Goal: Book appointment/travel/reservation

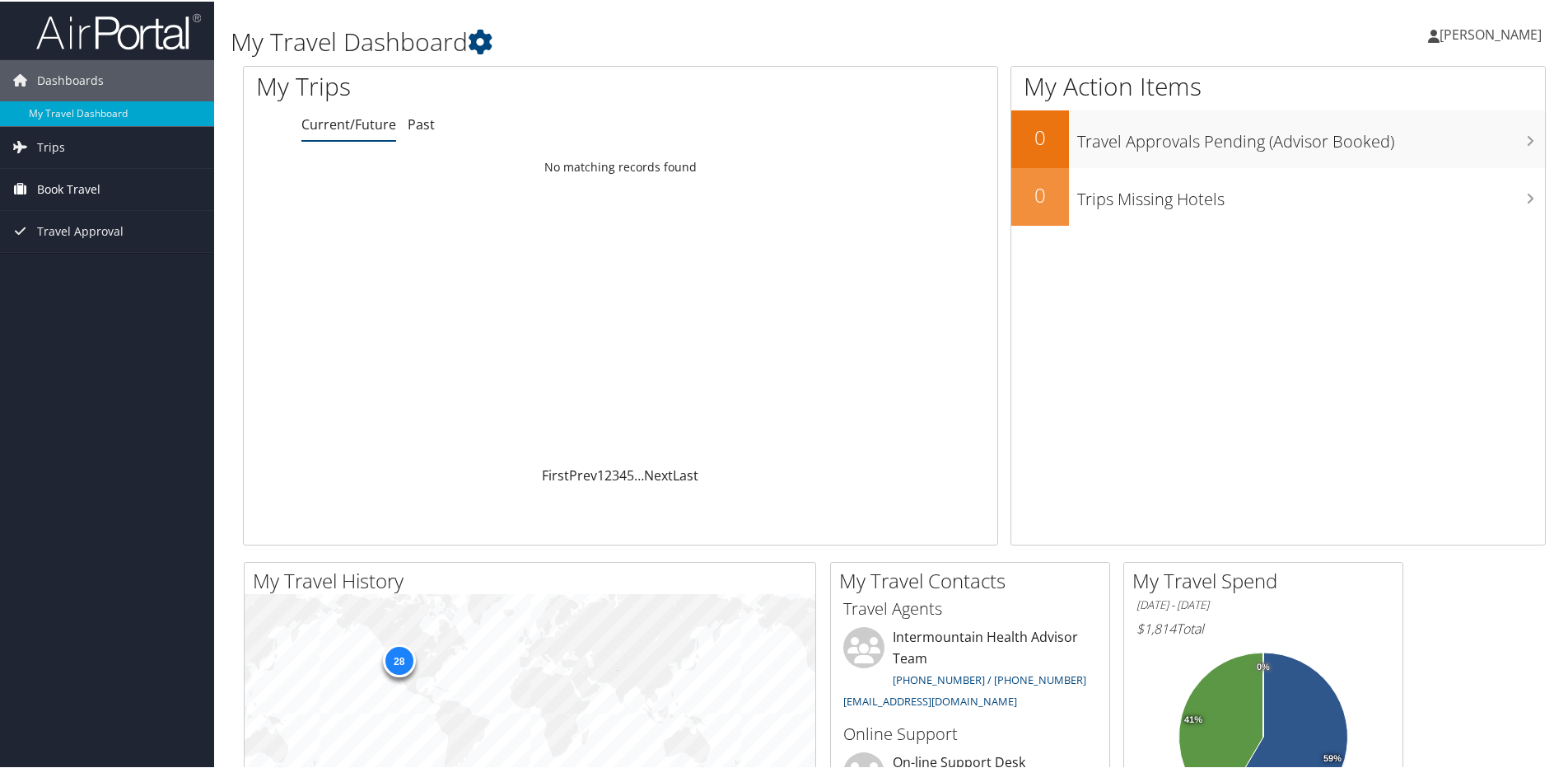
click at [62, 193] on span "Book Travel" at bounding box center [69, 187] width 64 height 42
click at [109, 268] on link "Book/Manage Online Trips" at bounding box center [107, 270] width 214 height 25
click at [81, 219] on link "Agent Booking Request" at bounding box center [107, 221] width 214 height 25
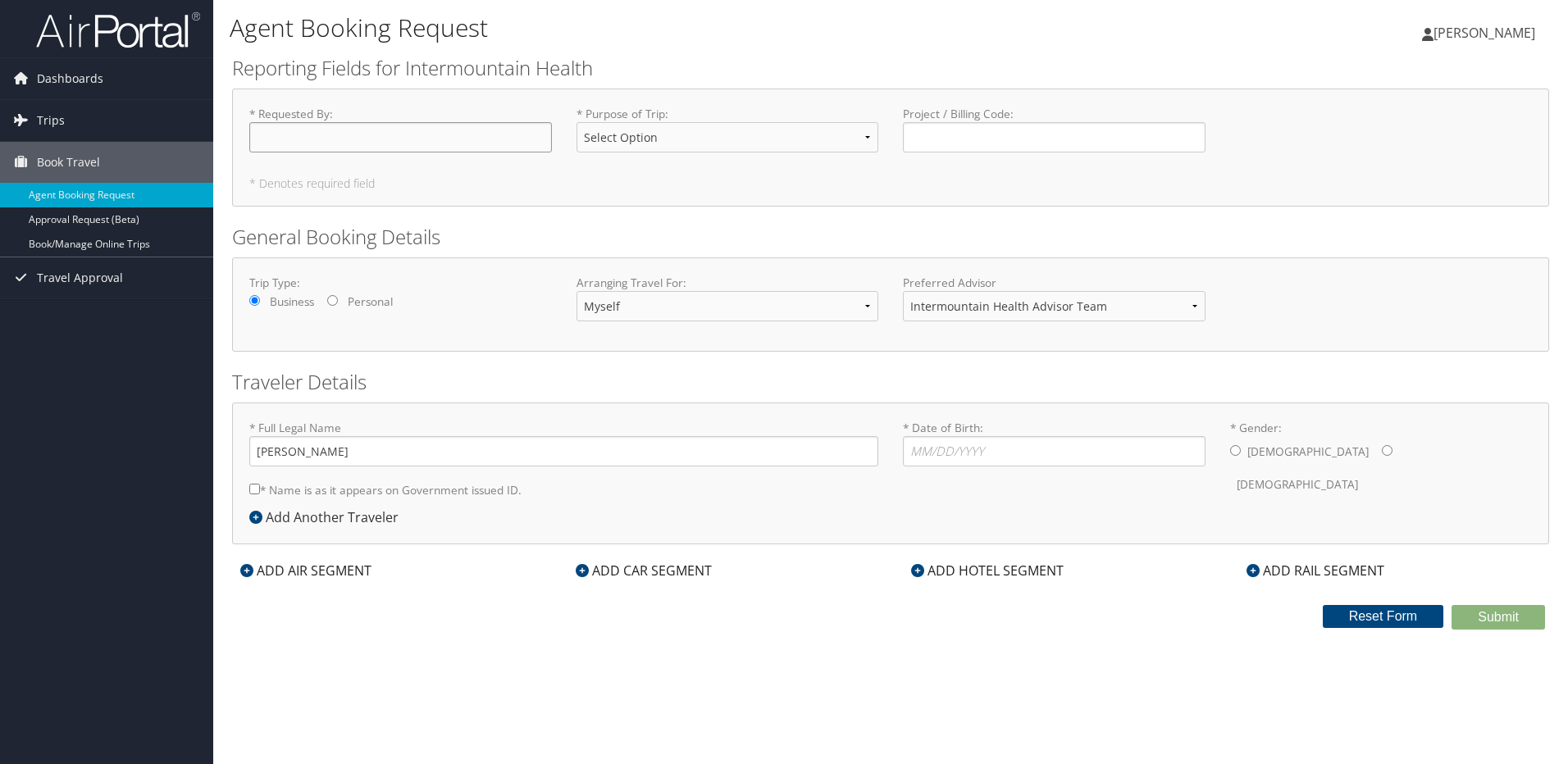
click at [343, 133] on input "* Requested By : Required" at bounding box center [400, 137] width 303 height 31
type input "J"
type input "[PERSON_NAME]"
click at [865, 136] on select "Select Option 3rd Party Reimbursable Business CME Conf or Education Groups Pers…" at bounding box center [728, 137] width 303 height 31
select select "Business"
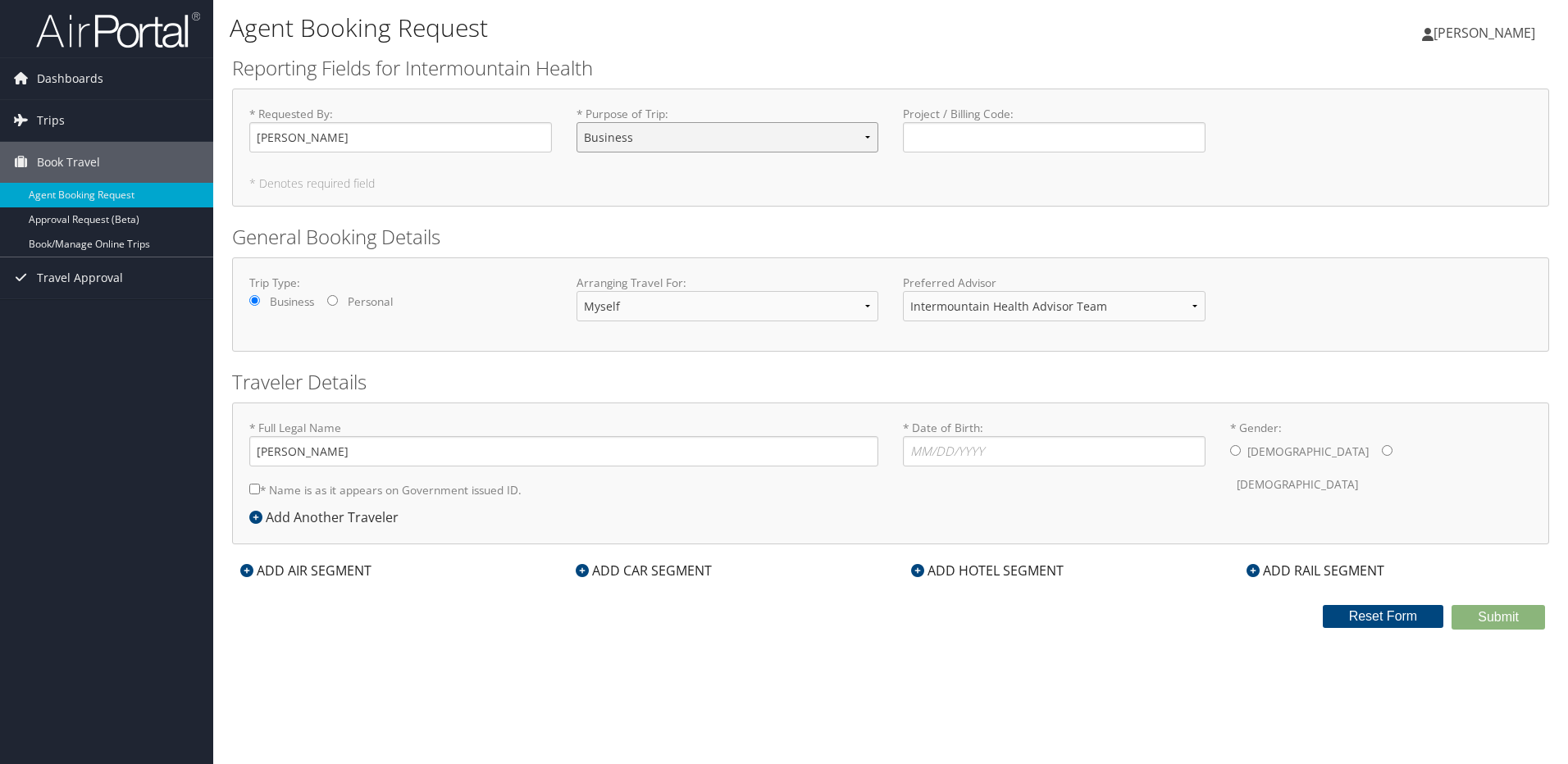
click at [577, 122] on select "Select Option 3rd Party Reimbursable Business CME Conf or Education Groups Pers…" at bounding box center [728, 137] width 303 height 31
click at [1198, 309] on select "Intermountain Health Advisor Team" at bounding box center [1054, 307] width 303 height 31
click at [1008, 460] on input "* Date of Birth: Invalid Date" at bounding box center [1054, 452] width 303 height 31
type input "04/06/1978"
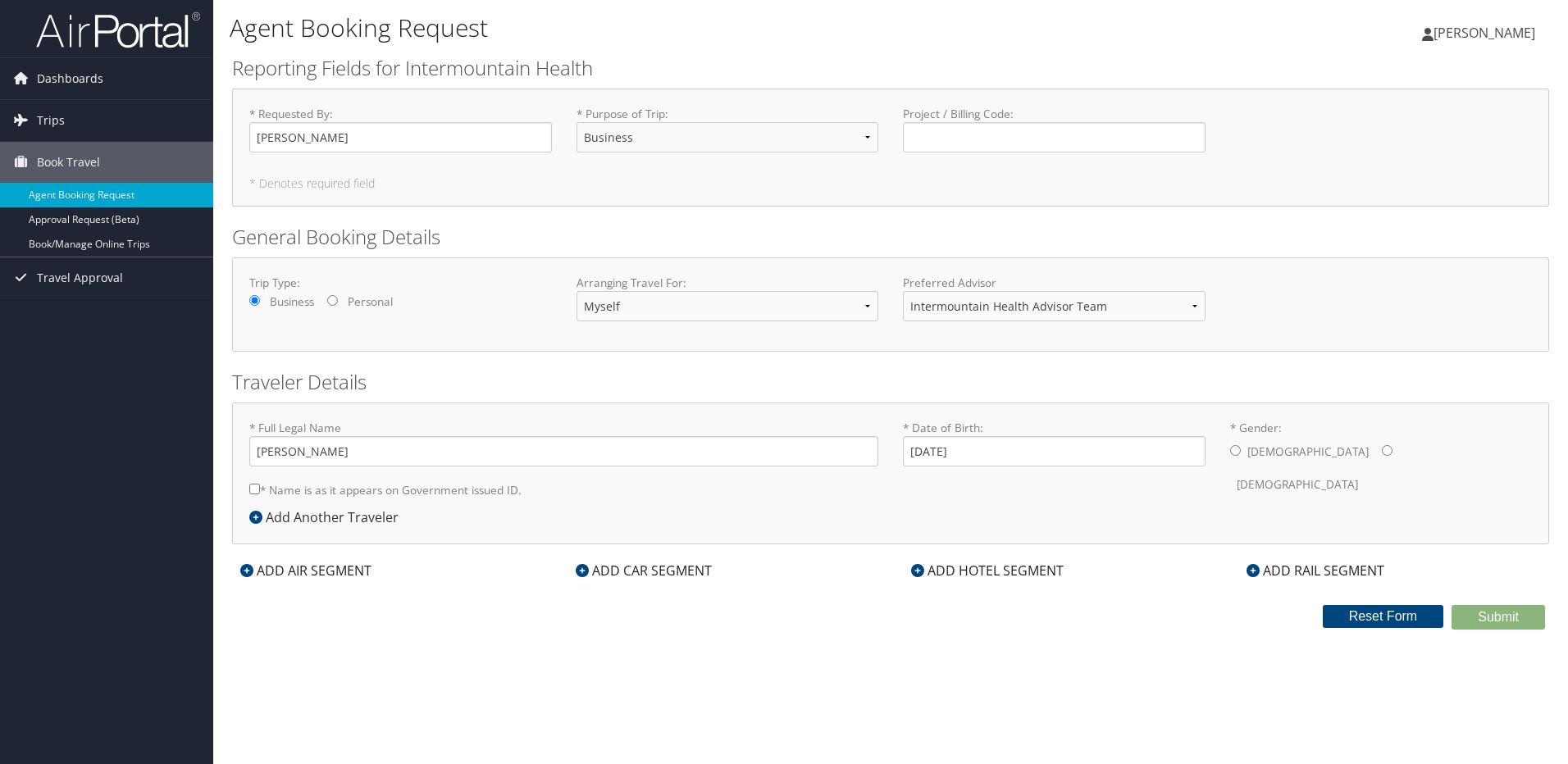
click at [1238, 449] on input "* Gender: Male Female" at bounding box center [1235, 450] width 11 height 11
radio input "true"
click at [254, 492] on input "* Name is as it appears on Government issued ID." at bounding box center [254, 488] width 11 height 11
checkbox input "true"
click at [244, 569] on icon at bounding box center [247, 571] width 13 height 13
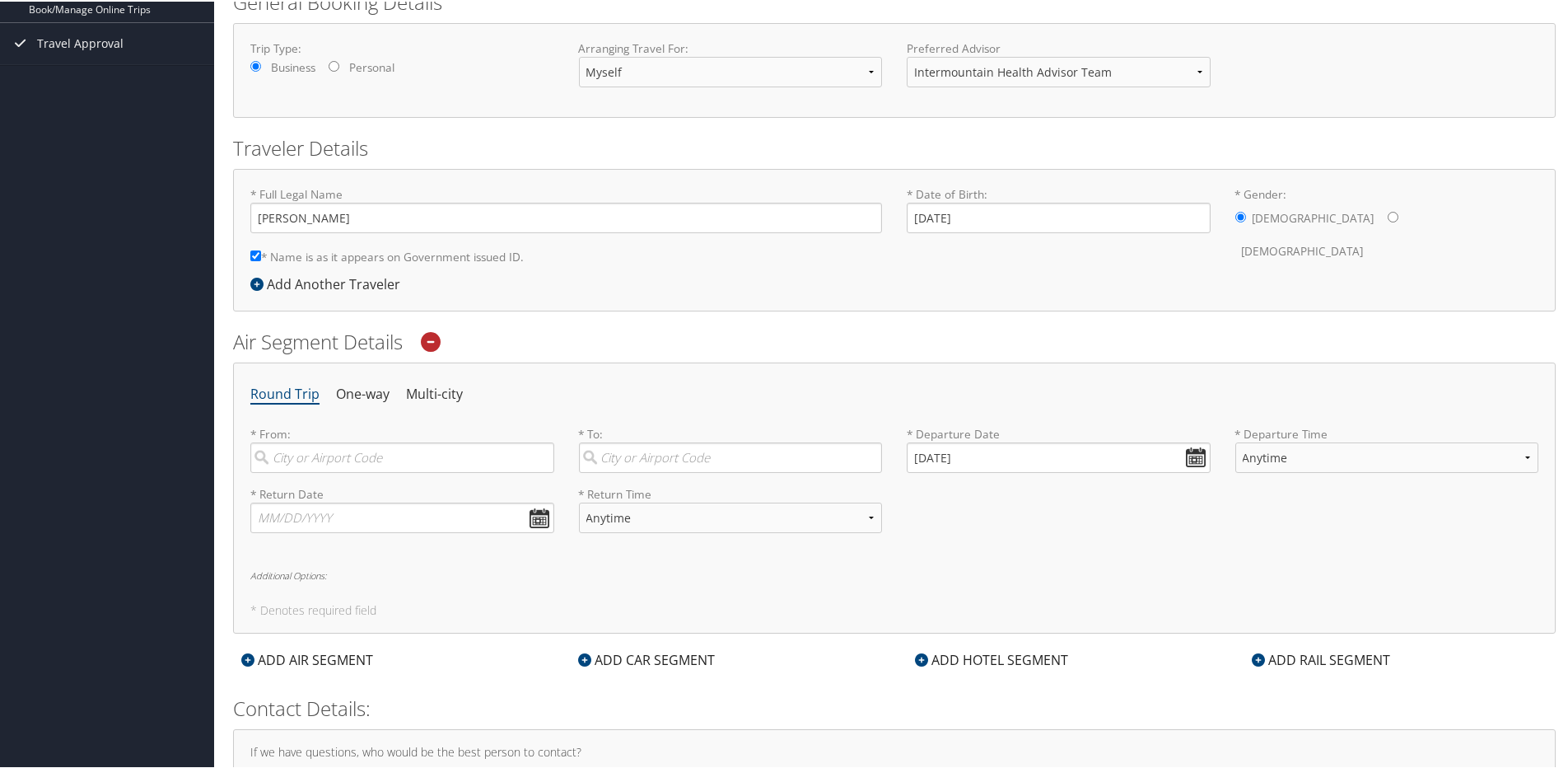
scroll to position [247, 0]
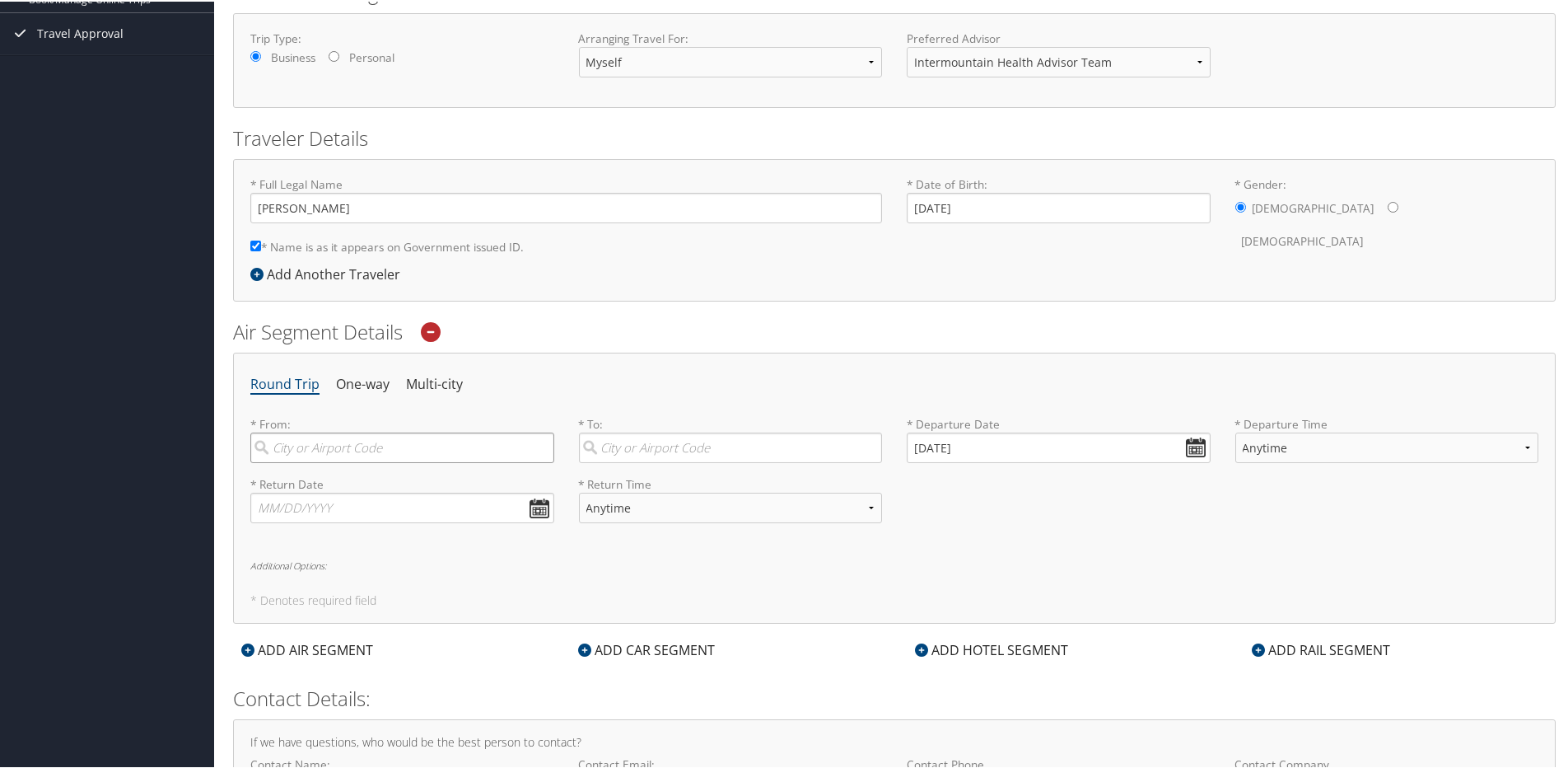
click at [378, 449] on input "search" at bounding box center [402, 446] width 304 height 31
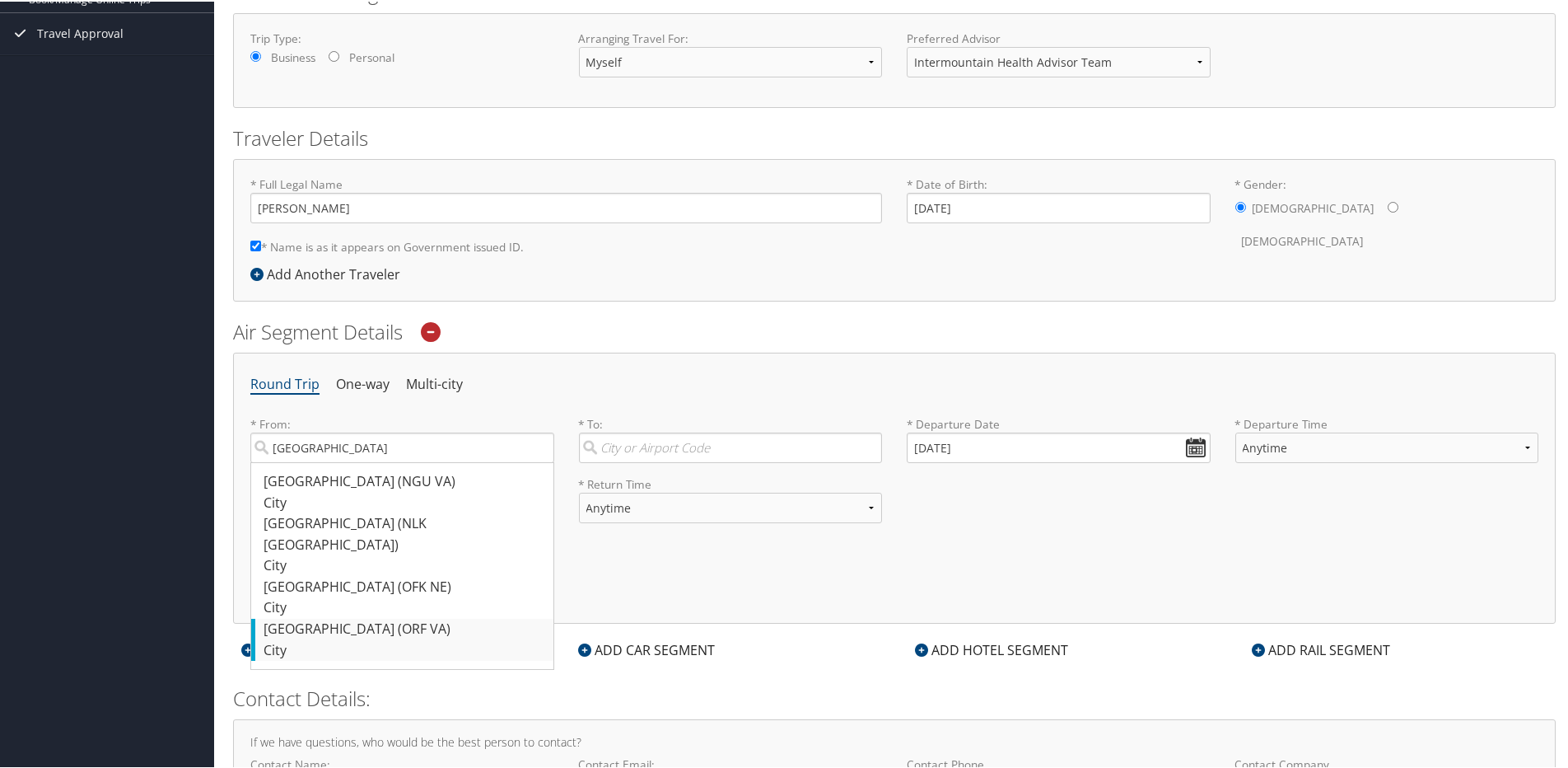
click at [333, 617] on div "Norfolk (ORF VA)" at bounding box center [405, 628] width 282 height 21
click at [333, 462] on input "Norfolk" at bounding box center [402, 446] width 304 height 31
type input "Norfolk (ORF VA)"
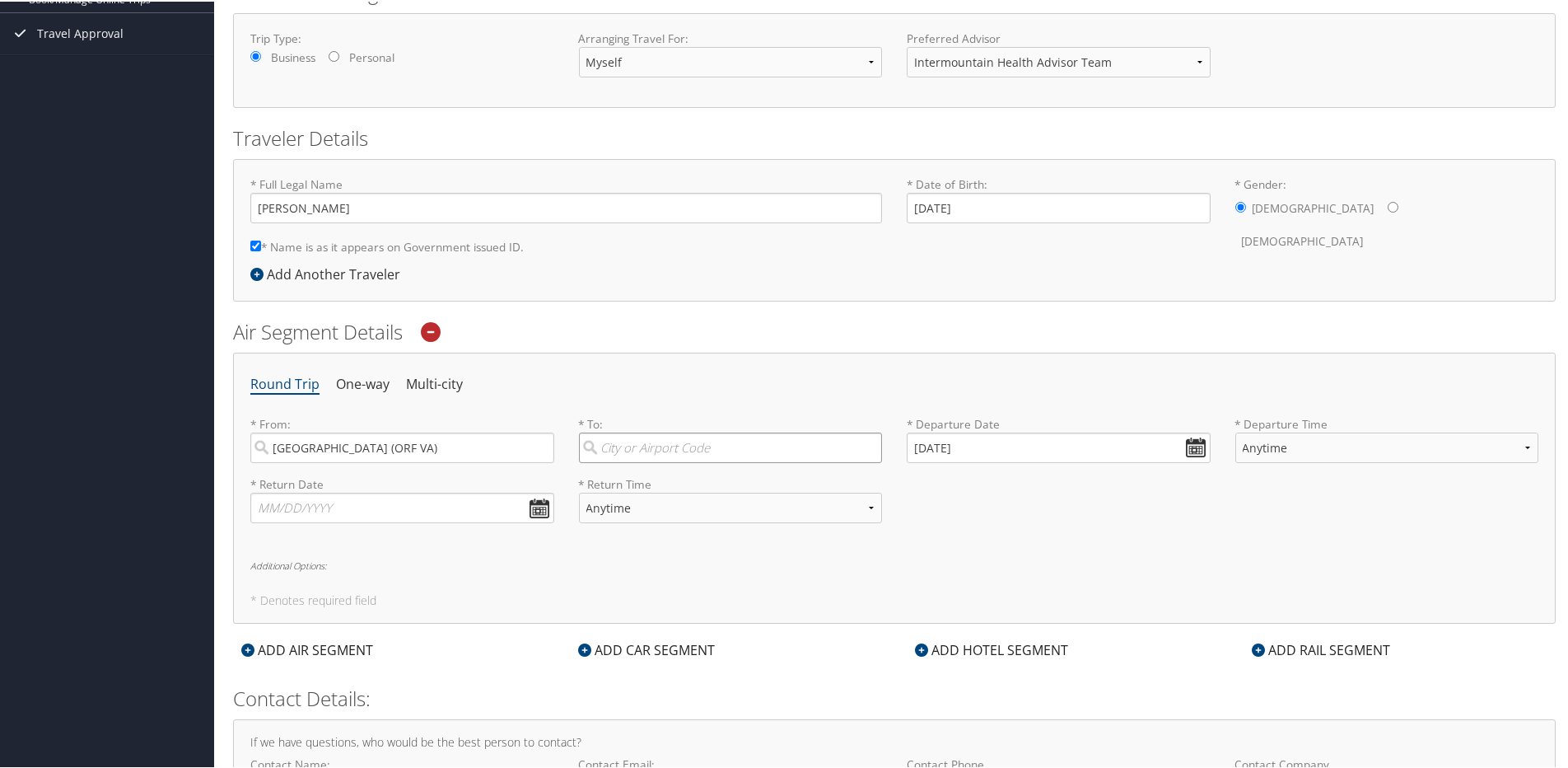
click at [624, 452] on input "search" at bounding box center [731, 446] width 304 height 31
click at [636, 474] on div "Salt Lake City (SLC Utah)" at bounding box center [733, 480] width 282 height 21
click at [636, 462] on input "Salt Lake" at bounding box center [731, 446] width 304 height 31
type input "Salt Lake City (SLC Utah)"
click at [1190, 447] on input "09/03/2025" at bounding box center [1058, 446] width 304 height 31
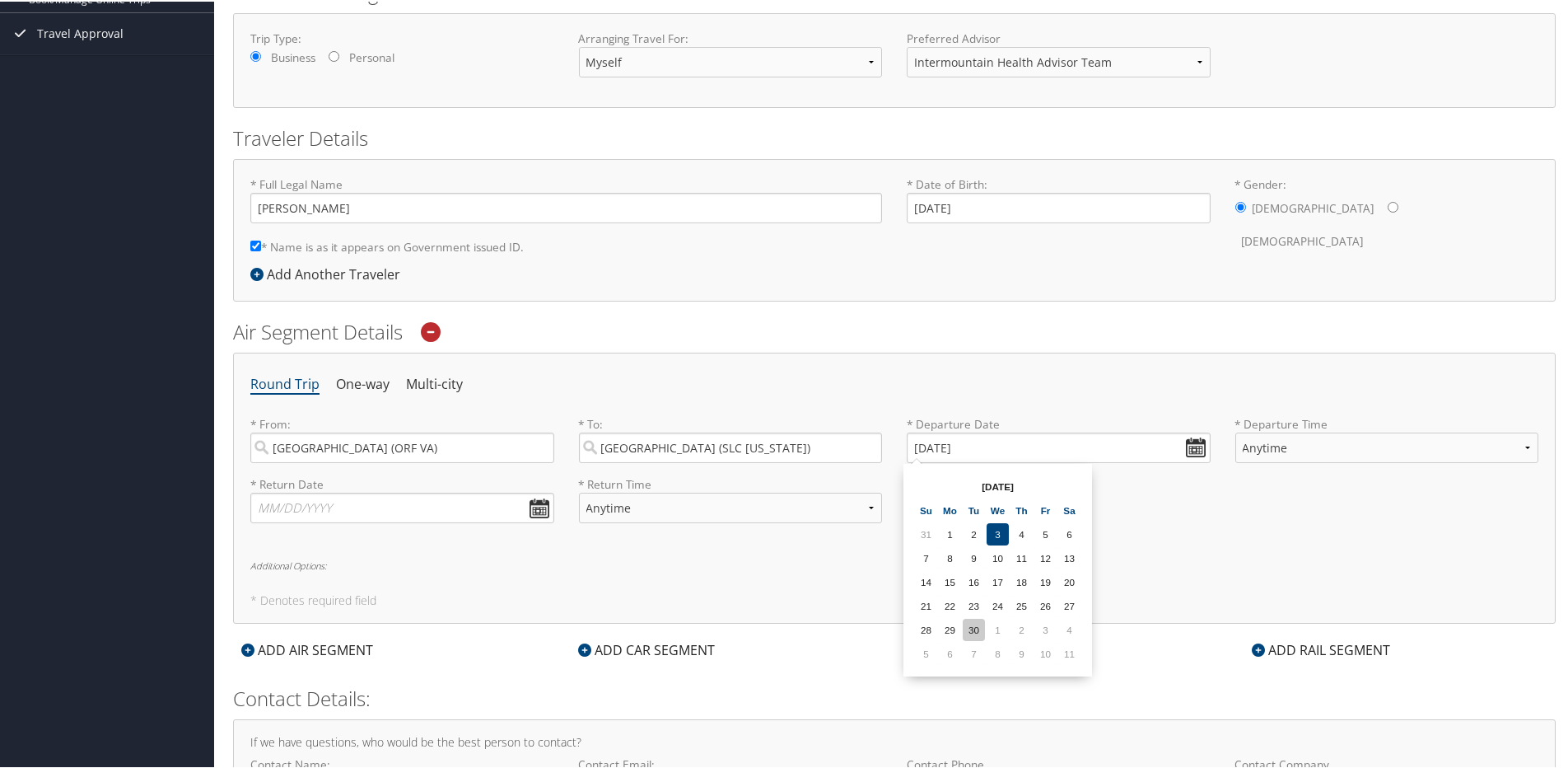
click at [977, 626] on td "30" at bounding box center [973, 628] width 22 height 22
type input "09/30/2025"
click at [1521, 442] on select "Anytime Early Morning (5AM-7AM) Morning (7AM-12PM) Afternoon (12PM-5PM) Evening…" at bounding box center [1387, 446] width 304 height 31
select select "7AM-12PM"
click at [1236, 431] on select "Anytime Early Morning (5AM-7AM) Morning (7AM-12PM) Afternoon (12PM-5PM) Evening…" at bounding box center [1387, 446] width 304 height 31
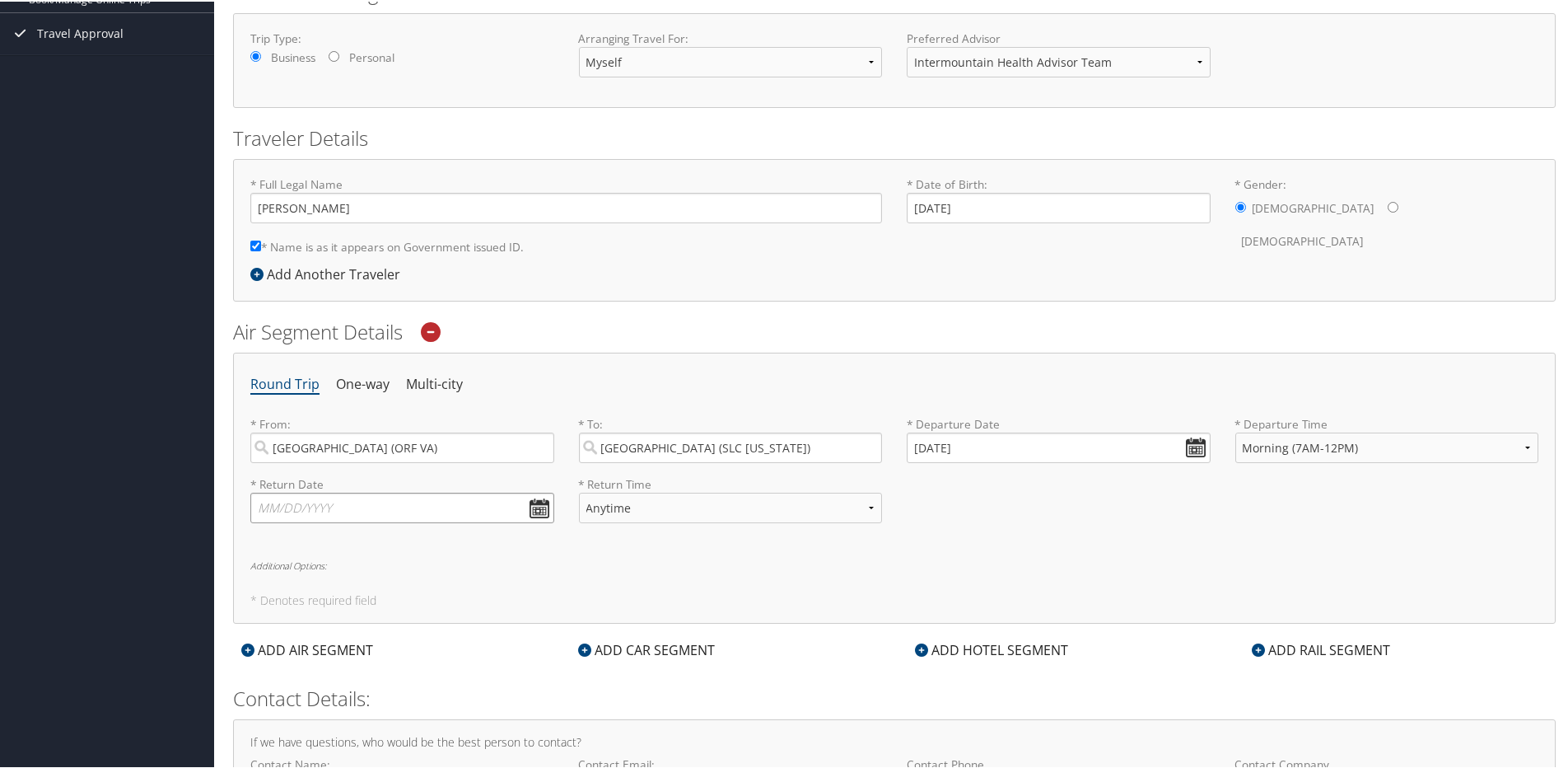
click at [534, 510] on input "text" at bounding box center [402, 506] width 304 height 31
click at [268, 719] on td "5" at bounding box center [272, 712] width 22 height 22
type input "10/05/2025"
click at [762, 545] on div "Round Trip One-way Multi-city * From: Norfolk (ORF VA) Required * To: Salt Lake…" at bounding box center [894, 486] width 1323 height 271
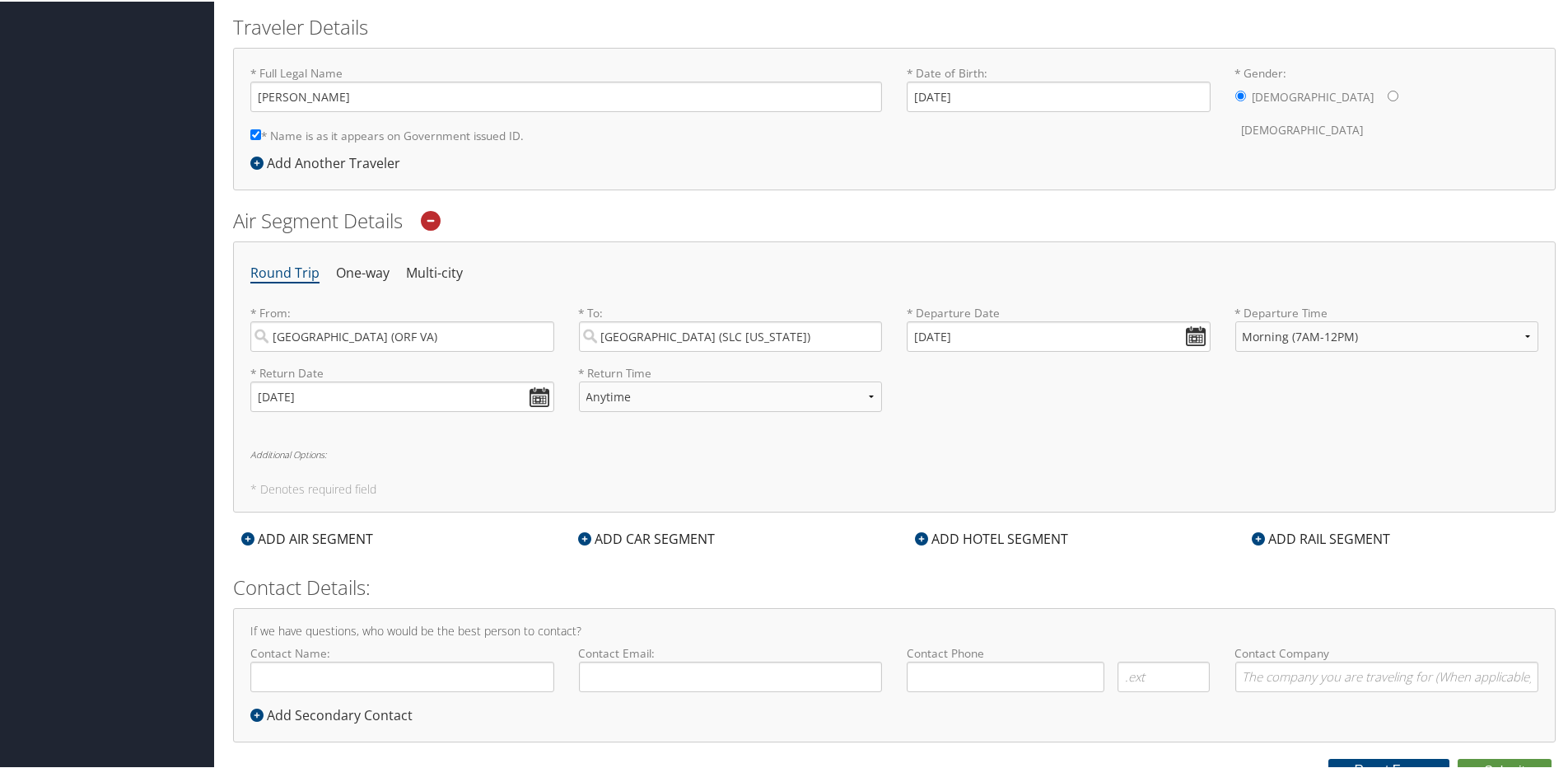
scroll to position [373, 0]
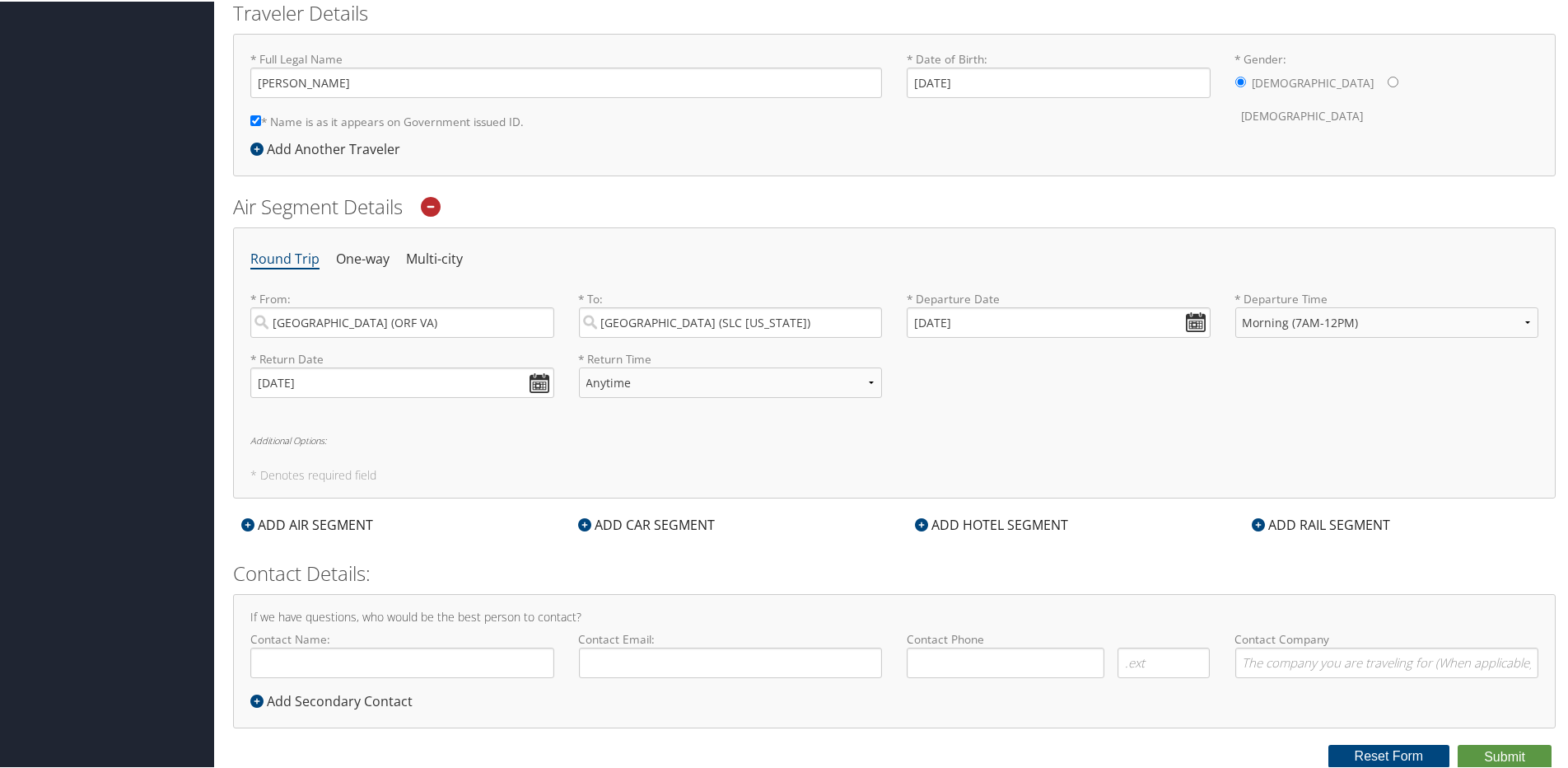
click at [694, 526] on div "ADD CAR SEGMENT" at bounding box center [646, 523] width 154 height 19
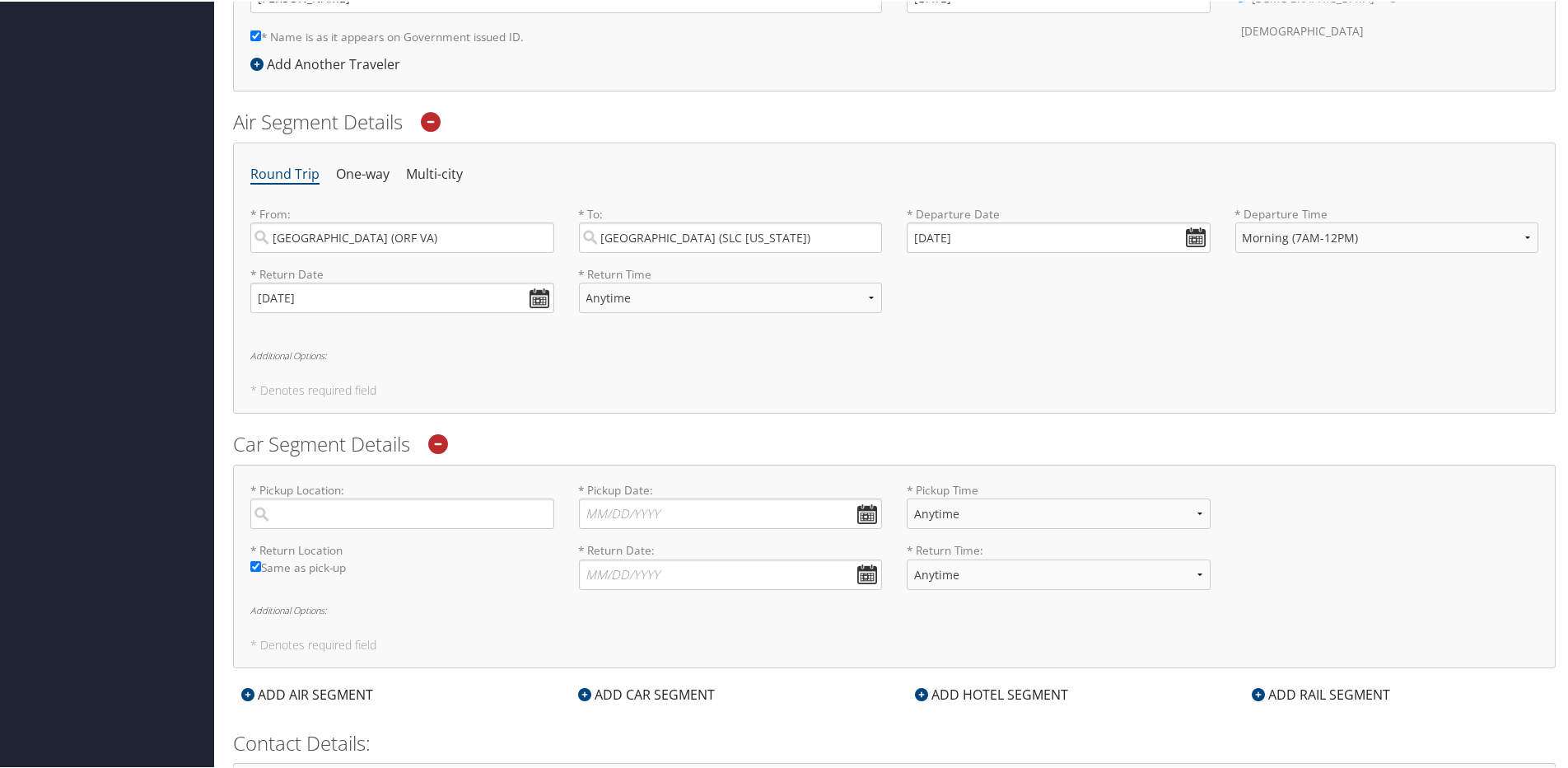
scroll to position [537, 0]
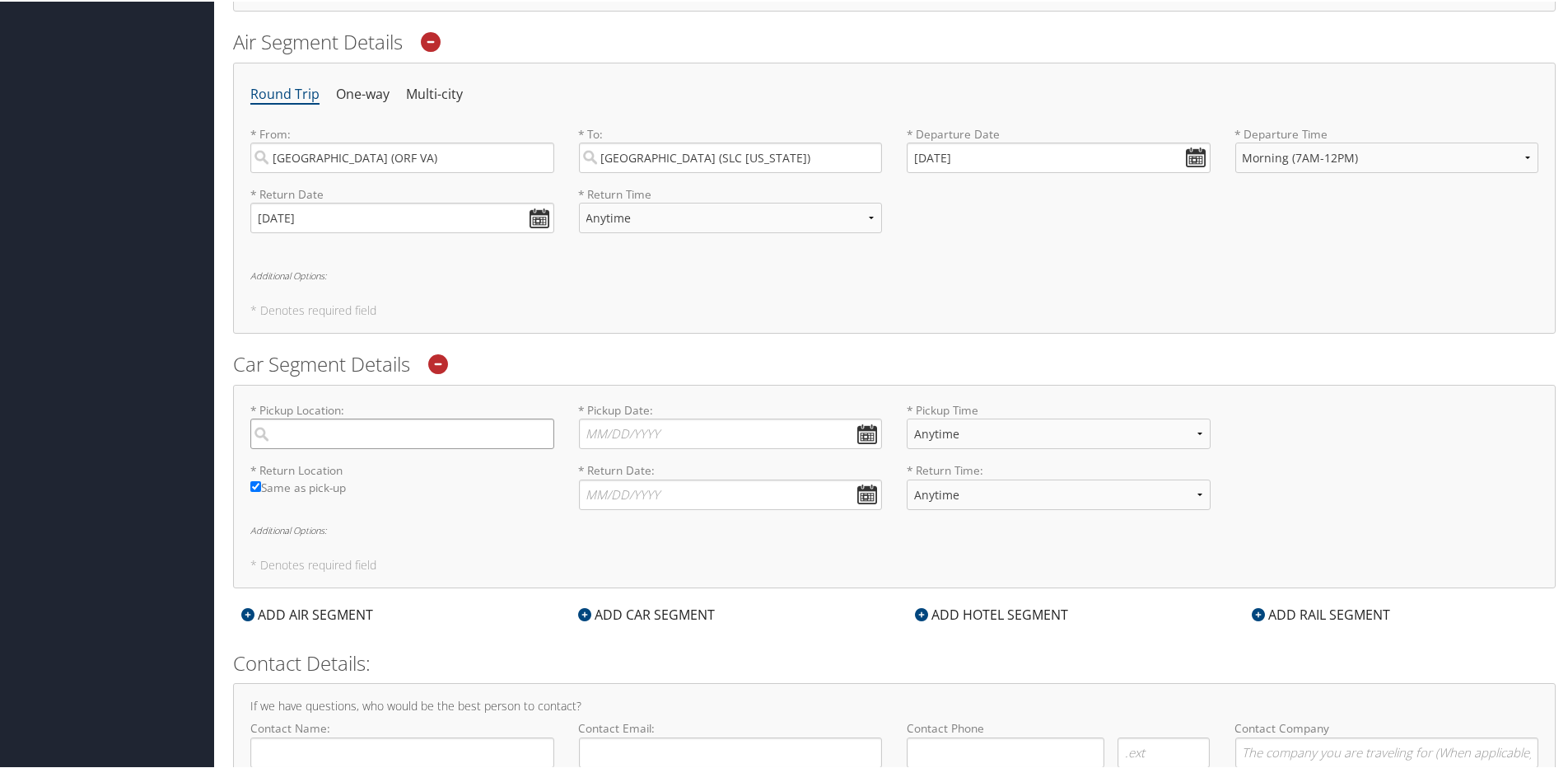
click at [488, 435] on input "search" at bounding box center [402, 433] width 304 height 31
click at [446, 463] on div "Salt Lake City (SLC Utah)" at bounding box center [405, 467] width 282 height 21
click at [446, 447] on input "Salt Lake" at bounding box center [402, 433] width 304 height 31
type input "Salt Lake City"
click at [865, 432] on input "* Pickup Date: Dates must be valid" at bounding box center [731, 433] width 304 height 31
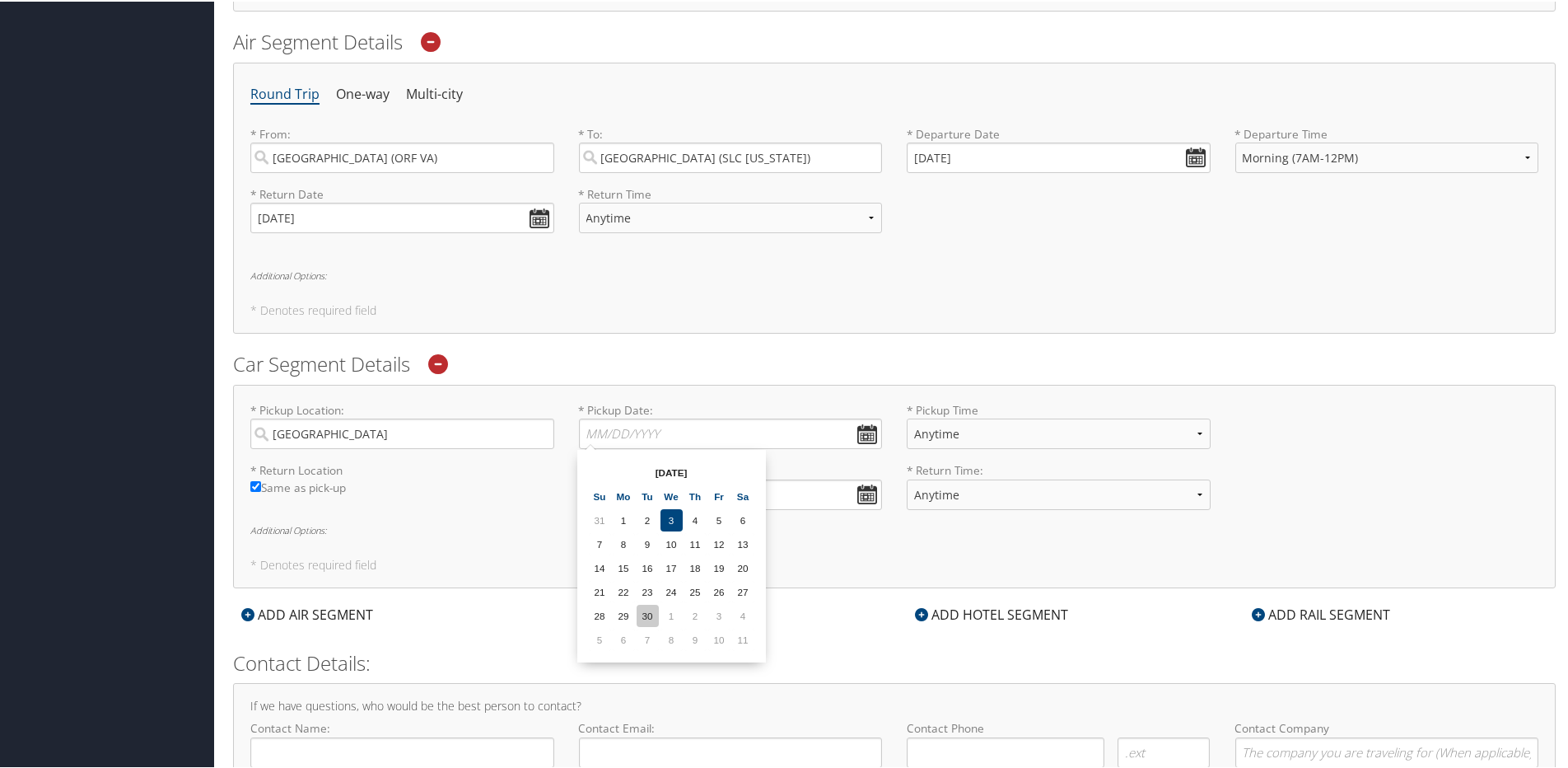
click at [646, 614] on td "30" at bounding box center [647, 613] width 22 height 22
type input "09/30/2025"
click at [1182, 433] on select "Anytime 12:00 AM 1:00 AM 2:00 AM 3:00 AM 4:00 AM 5:00 AM 6:00 AM 7:00 AM 8:00 A…" at bounding box center [1058, 433] width 304 height 31
click at [1188, 435] on select "Anytime 12:00 AM 1:00 AM 2:00 AM 3:00 AM 4:00 AM 5:00 AM 6:00 AM 7:00 AM 8:00 A…" at bounding box center [1058, 433] width 304 height 31
click at [872, 500] on input "* Return Date: Dates must be valid" at bounding box center [731, 494] width 304 height 31
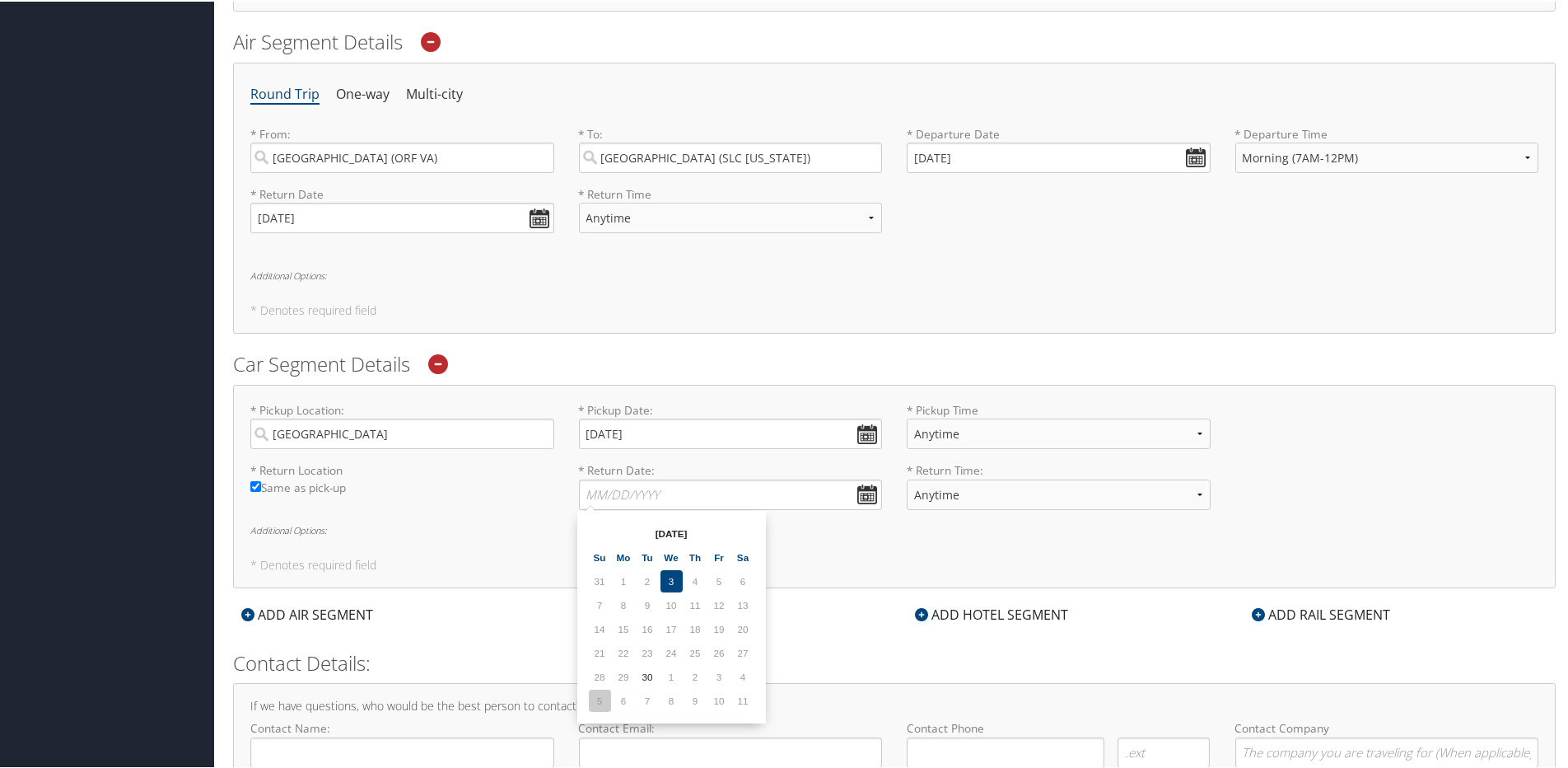
click at [599, 699] on td "5" at bounding box center [600, 698] width 22 height 22
type input "10/05/2025"
click at [1056, 540] on div "* Pickup Location: Salt Lake City Required * Pickup Date: 09/30/2025 Dates must…" at bounding box center [894, 485] width 1323 height 204
click at [1153, 429] on select "Anytime 12:00 AM 1:00 AM 2:00 AM 3:00 AM 4:00 AM 5:00 AM 6:00 AM 7:00 AM 8:00 A…" at bounding box center [1058, 433] width 304 height 31
click at [1330, 491] on div "* Return Location Required Same as pick-up * Return Date: 10/05/2025 Dates must…" at bounding box center [895, 491] width 1313 height 60
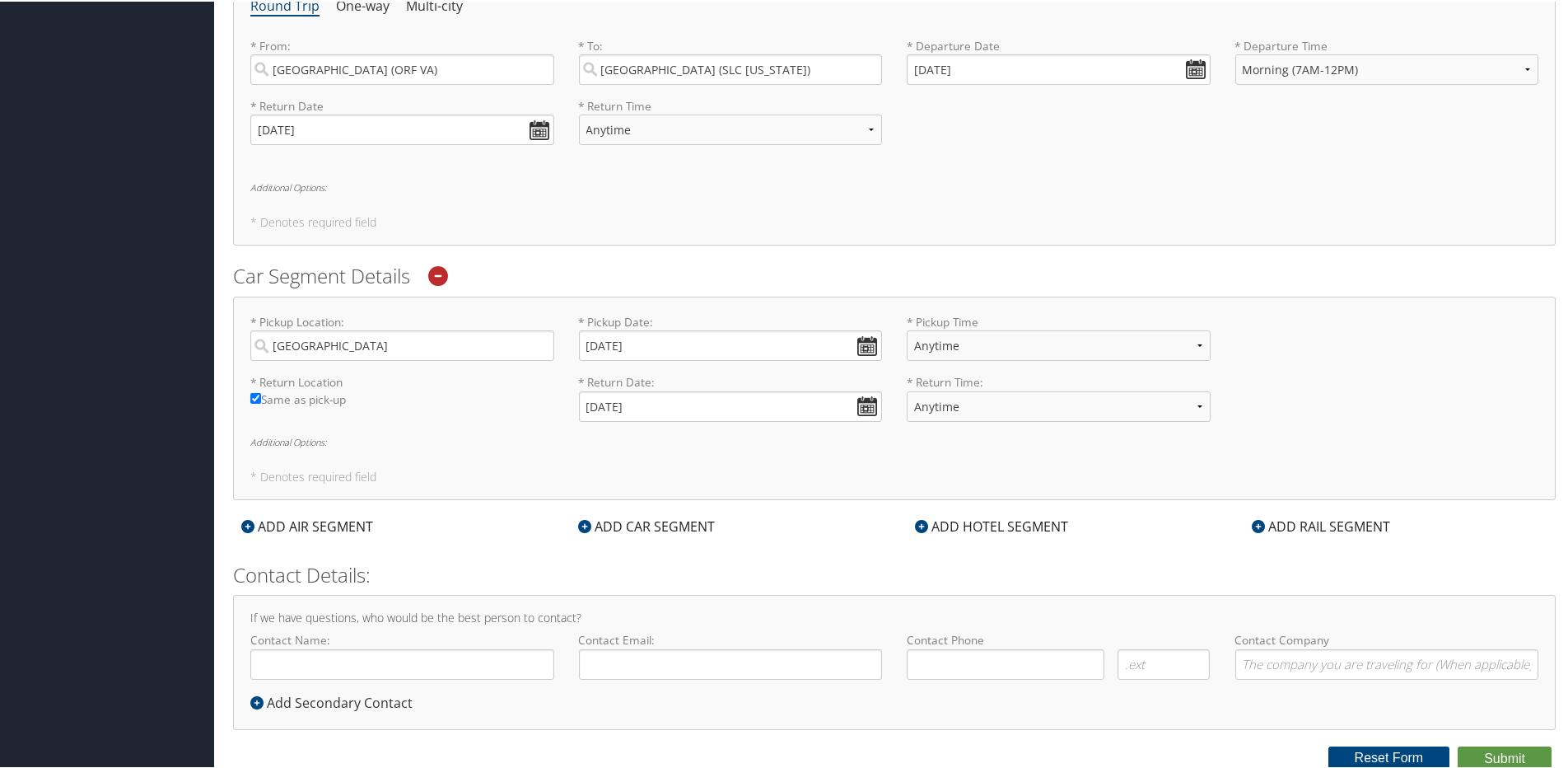
scroll to position [627, 0]
click at [426, 664] on input "Contact Name:" at bounding box center [402, 662] width 304 height 31
type input "[PERSON_NAME]"
type input "jamison.darby@imail.org"
type input "(801) 671-2107"
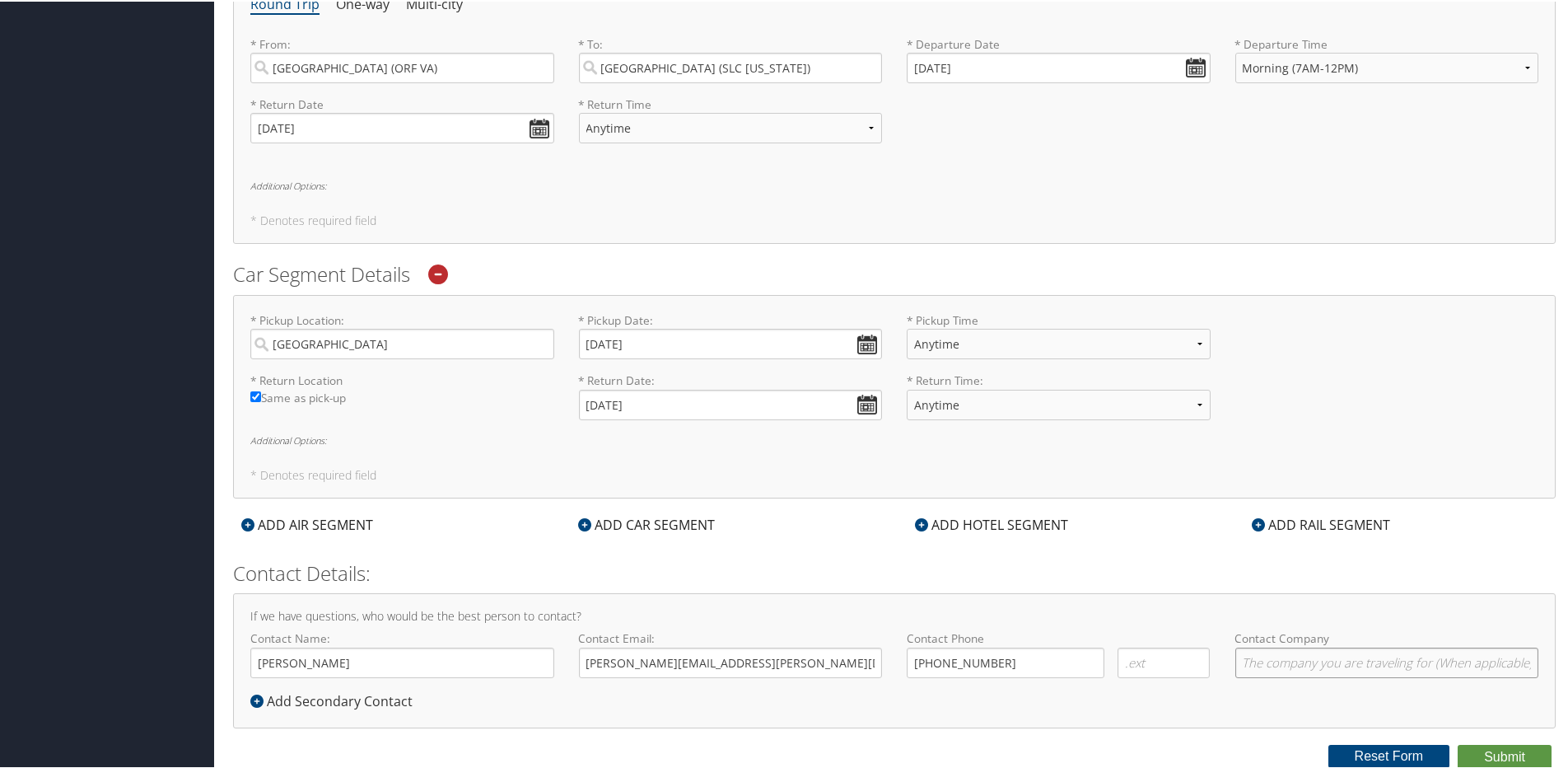
click at [1269, 659] on input "Contact Company" at bounding box center [1387, 662] width 304 height 31
type input "Intermountain Health"
click at [1498, 758] on button "Submit" at bounding box center [1504, 755] width 94 height 25
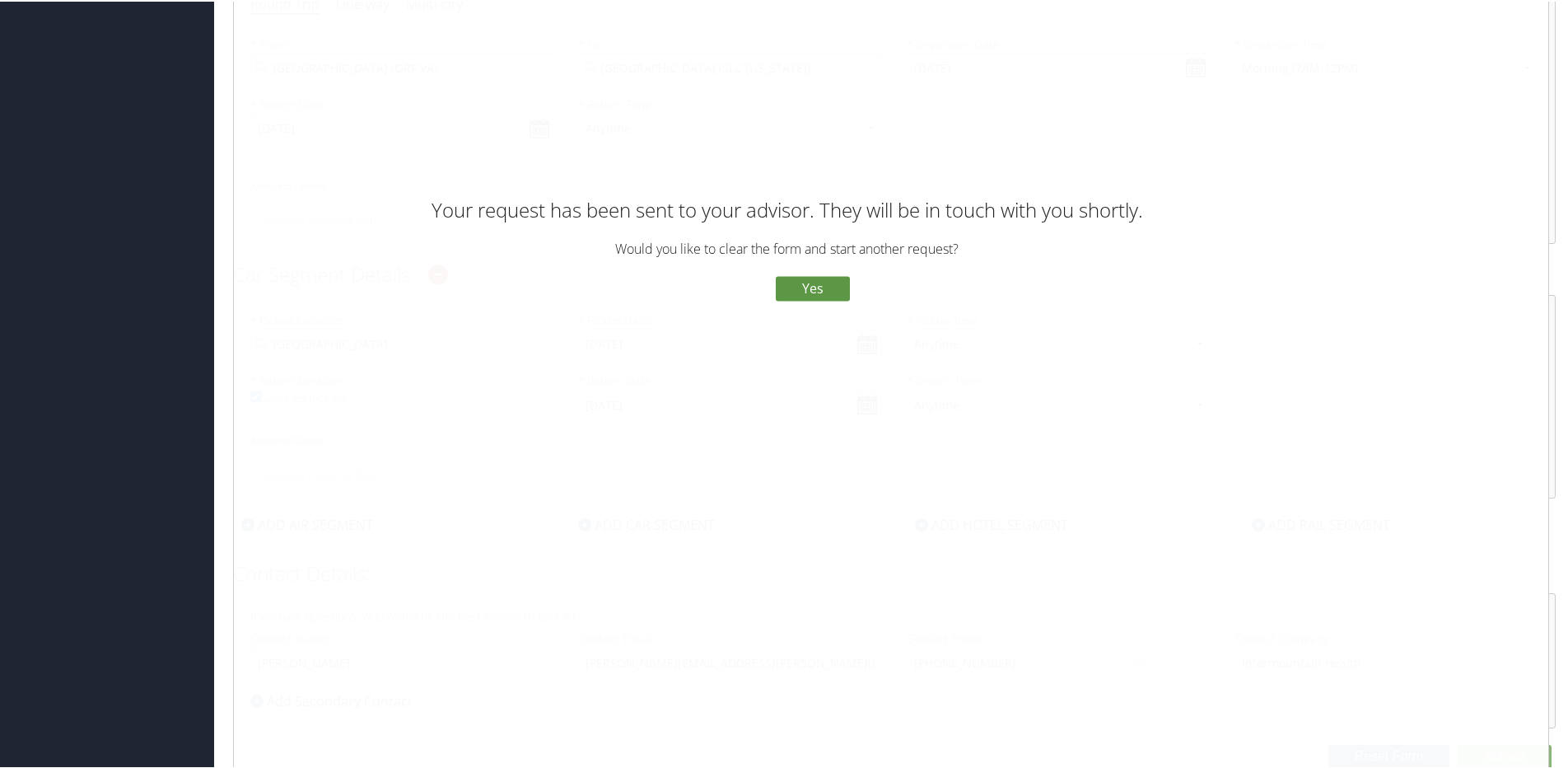
click at [745, 280] on button "No" at bounding box center [746, 287] width 42 height 28
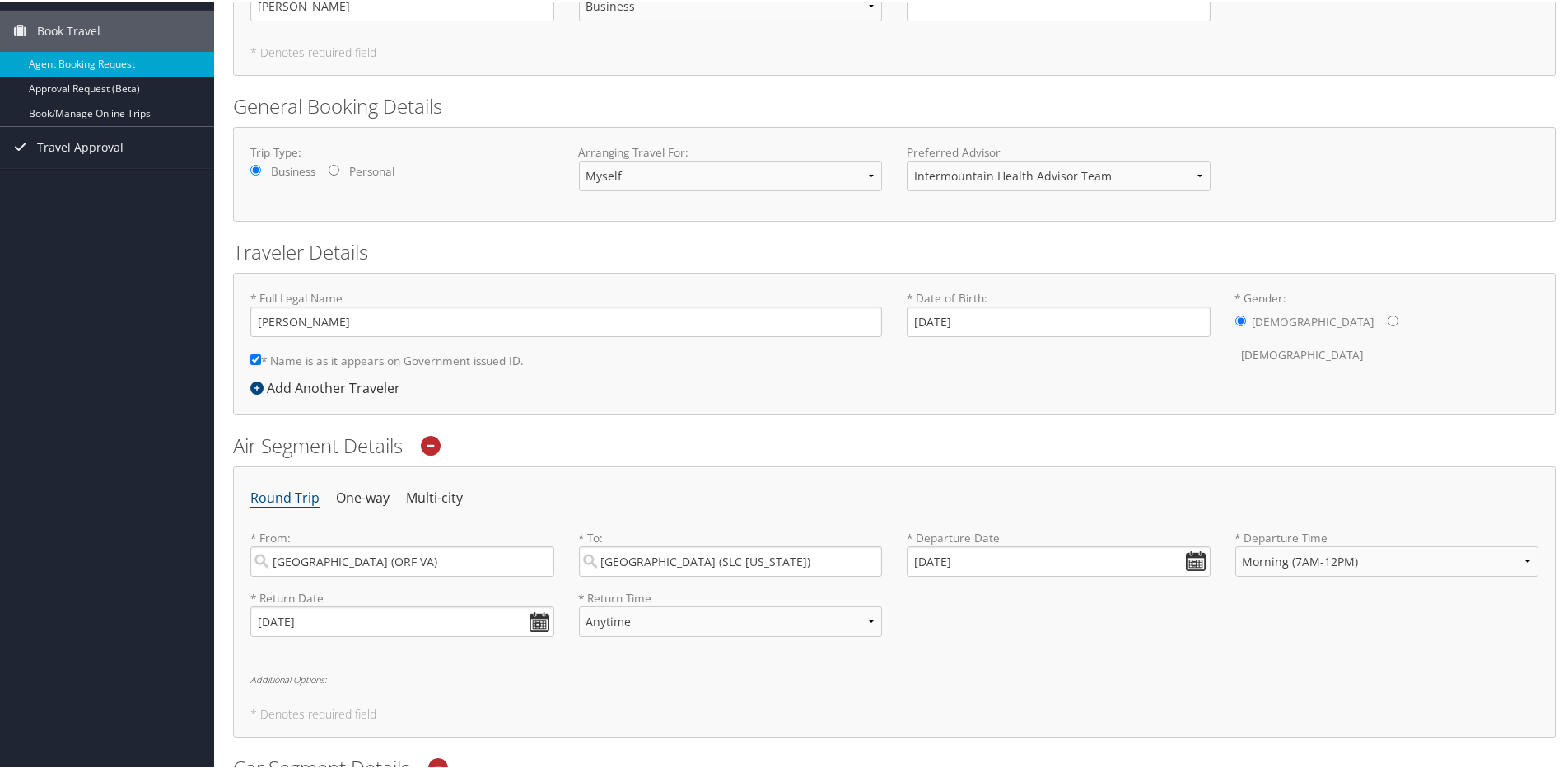
scroll to position [0, 0]
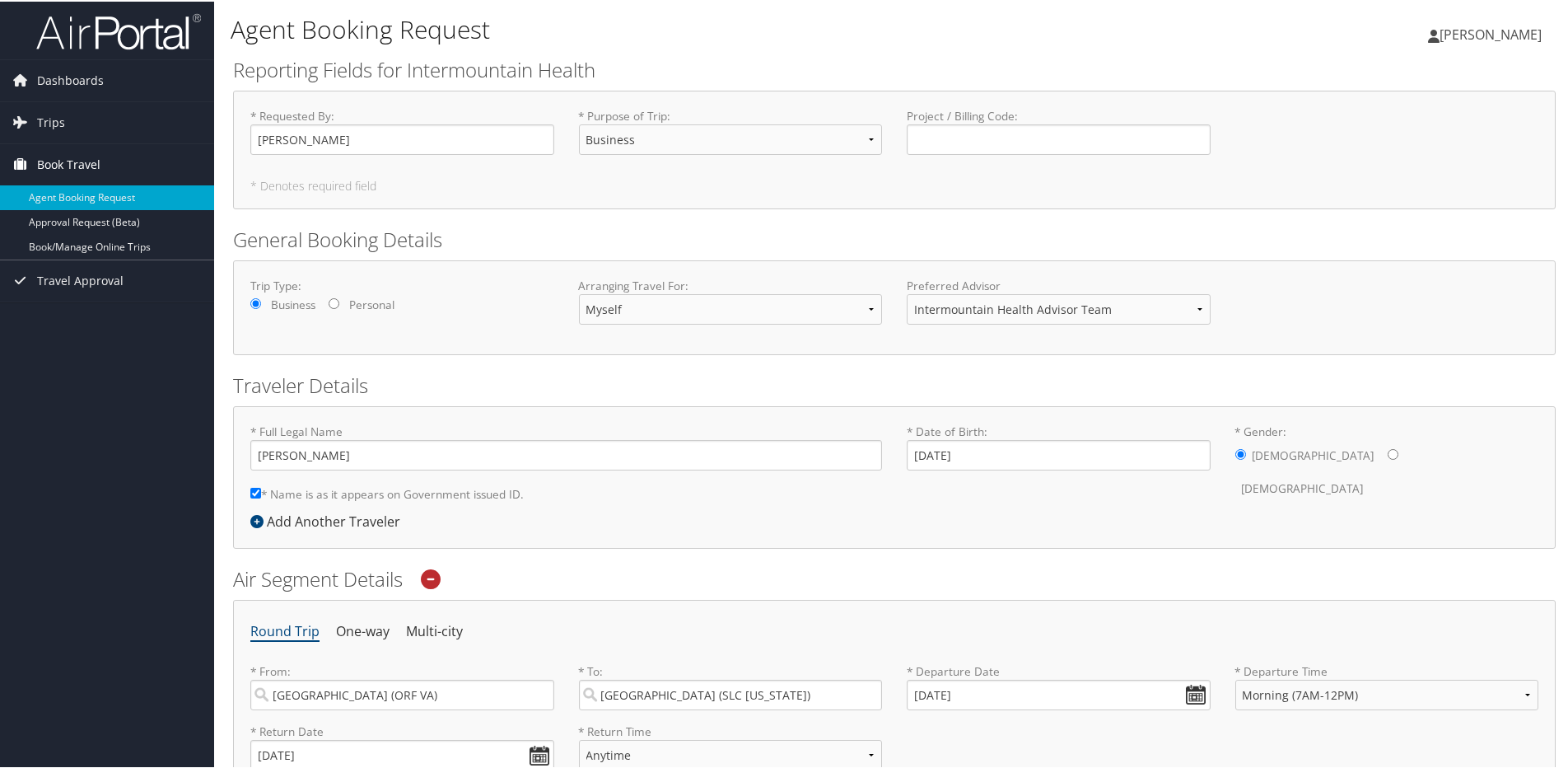
click at [84, 169] on span "Book Travel" at bounding box center [69, 163] width 64 height 42
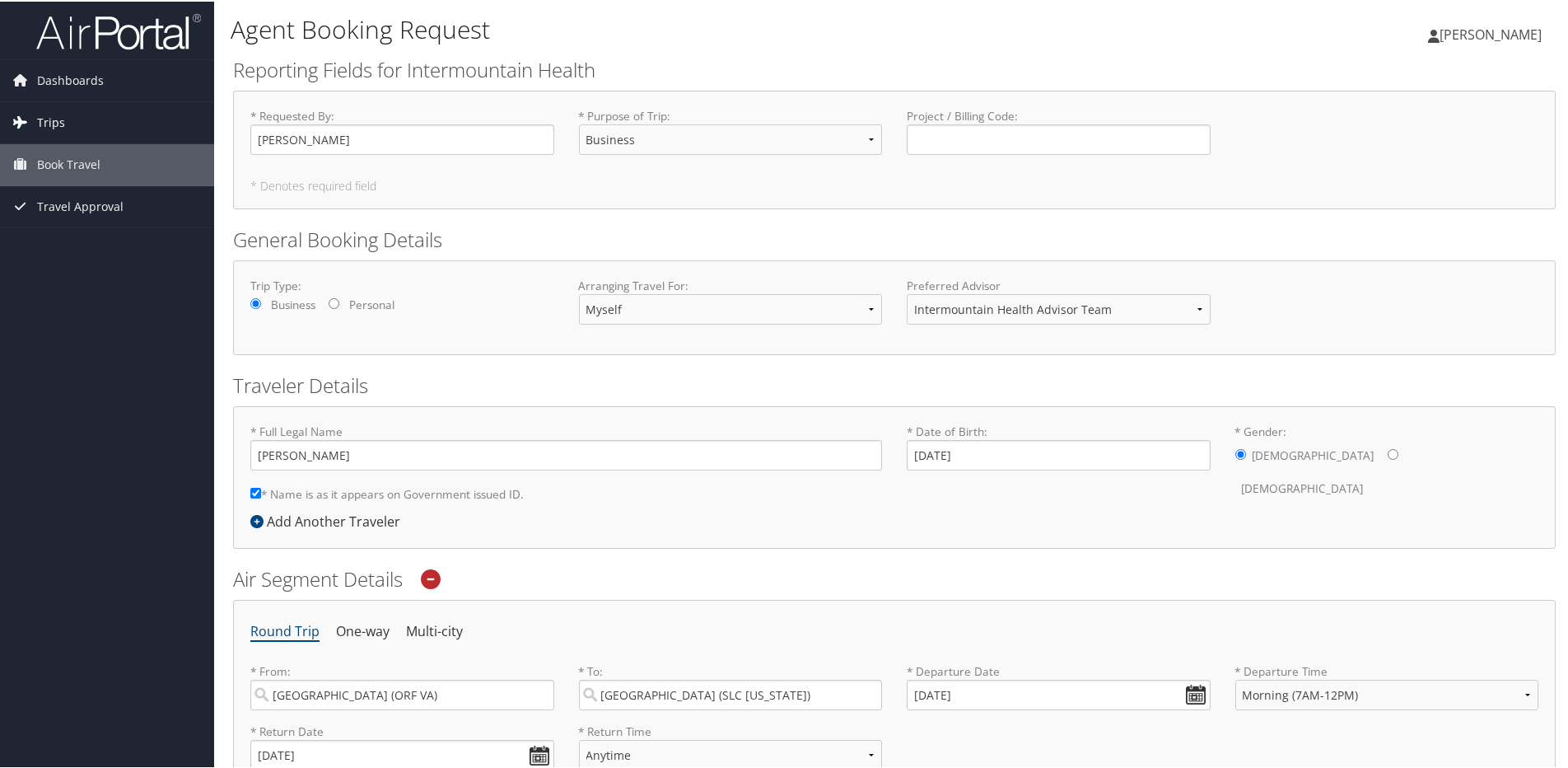
click at [59, 121] on span "Trips" at bounding box center [50, 121] width 28 height 42
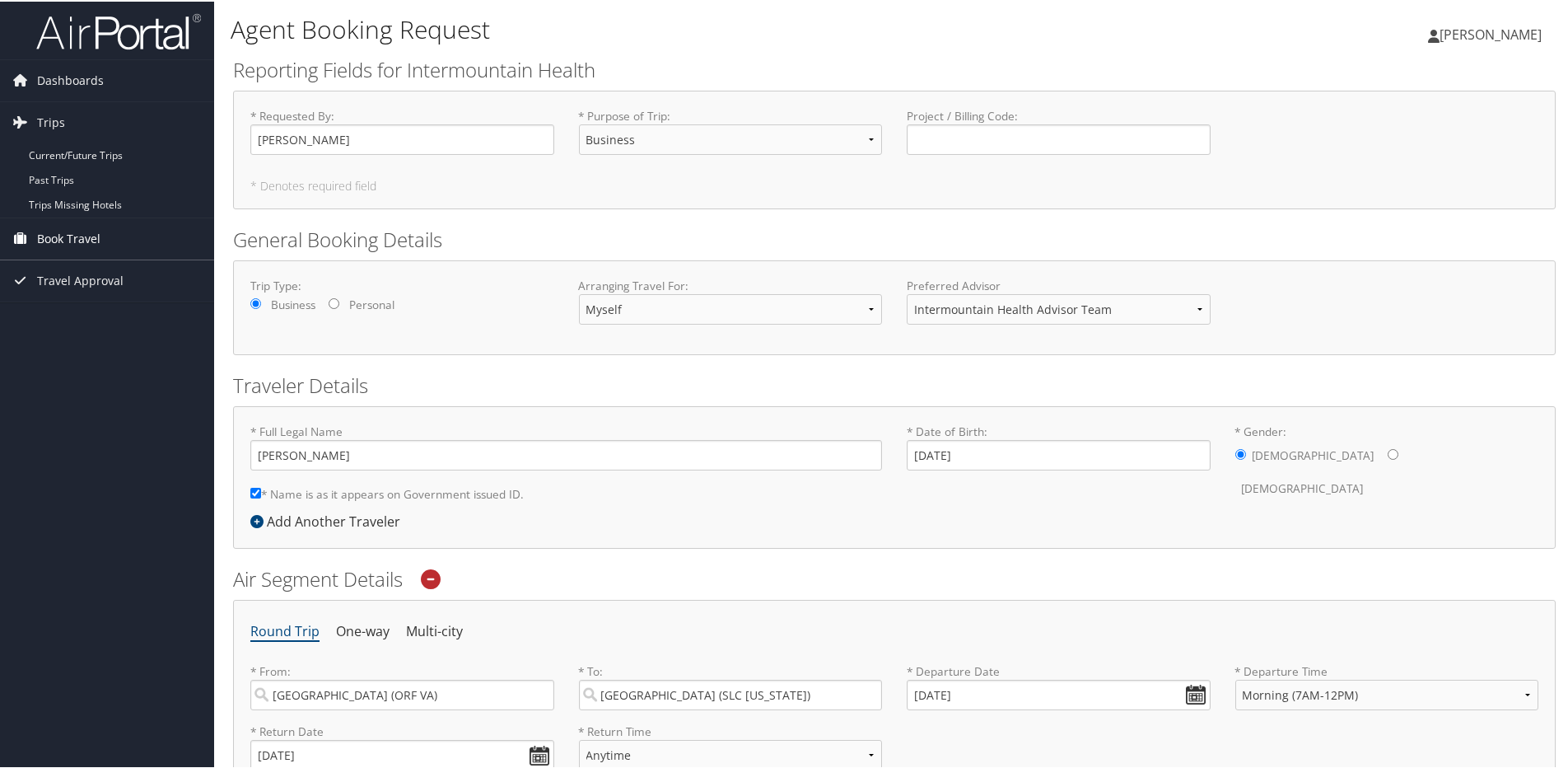
click at [78, 234] on span "Book Travel" at bounding box center [69, 237] width 64 height 42
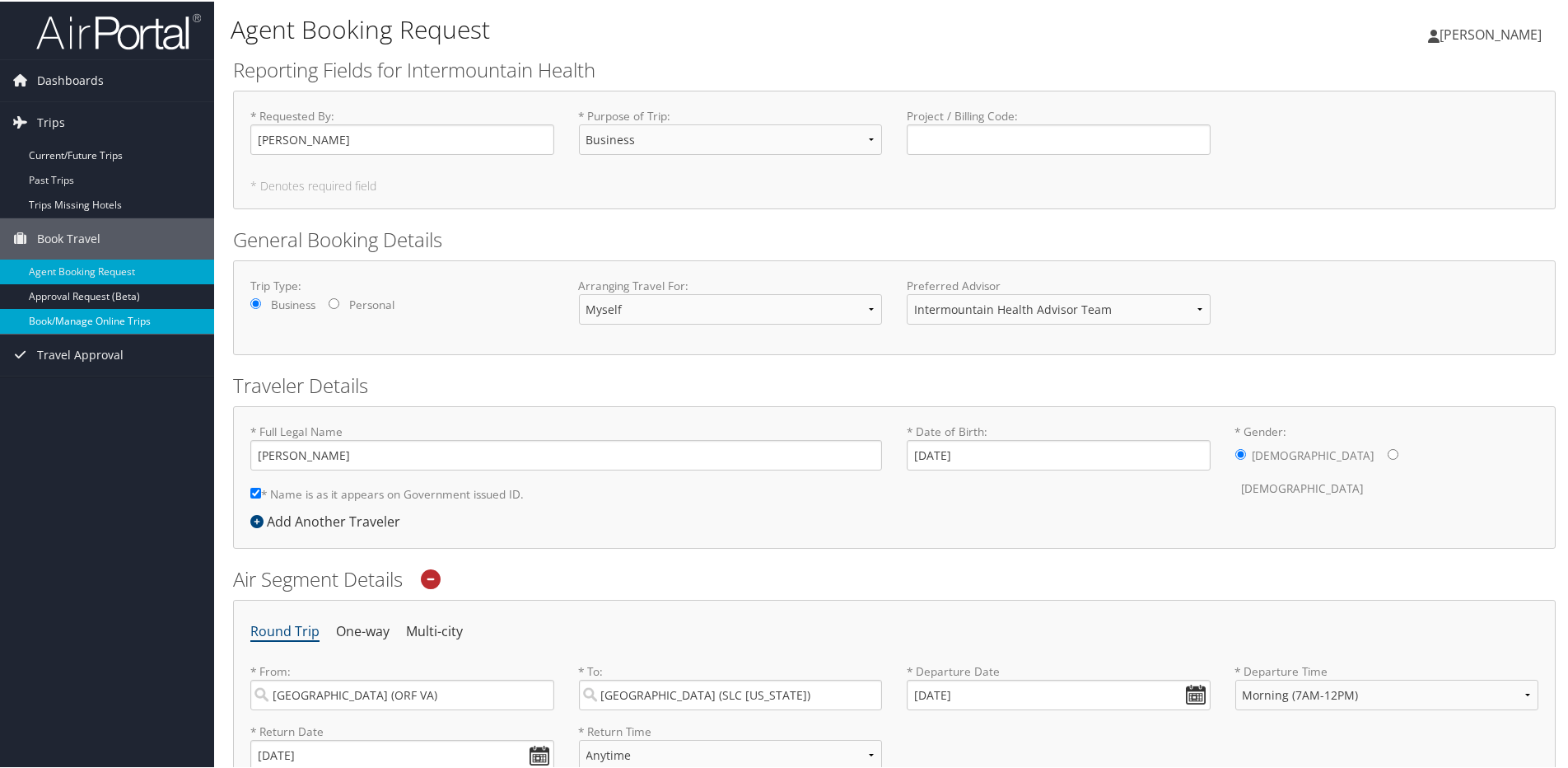
click at [124, 320] on link "Book/Manage Online Trips" at bounding box center [107, 320] width 214 height 25
click at [105, 77] on link "Dashboards" at bounding box center [107, 79] width 214 height 42
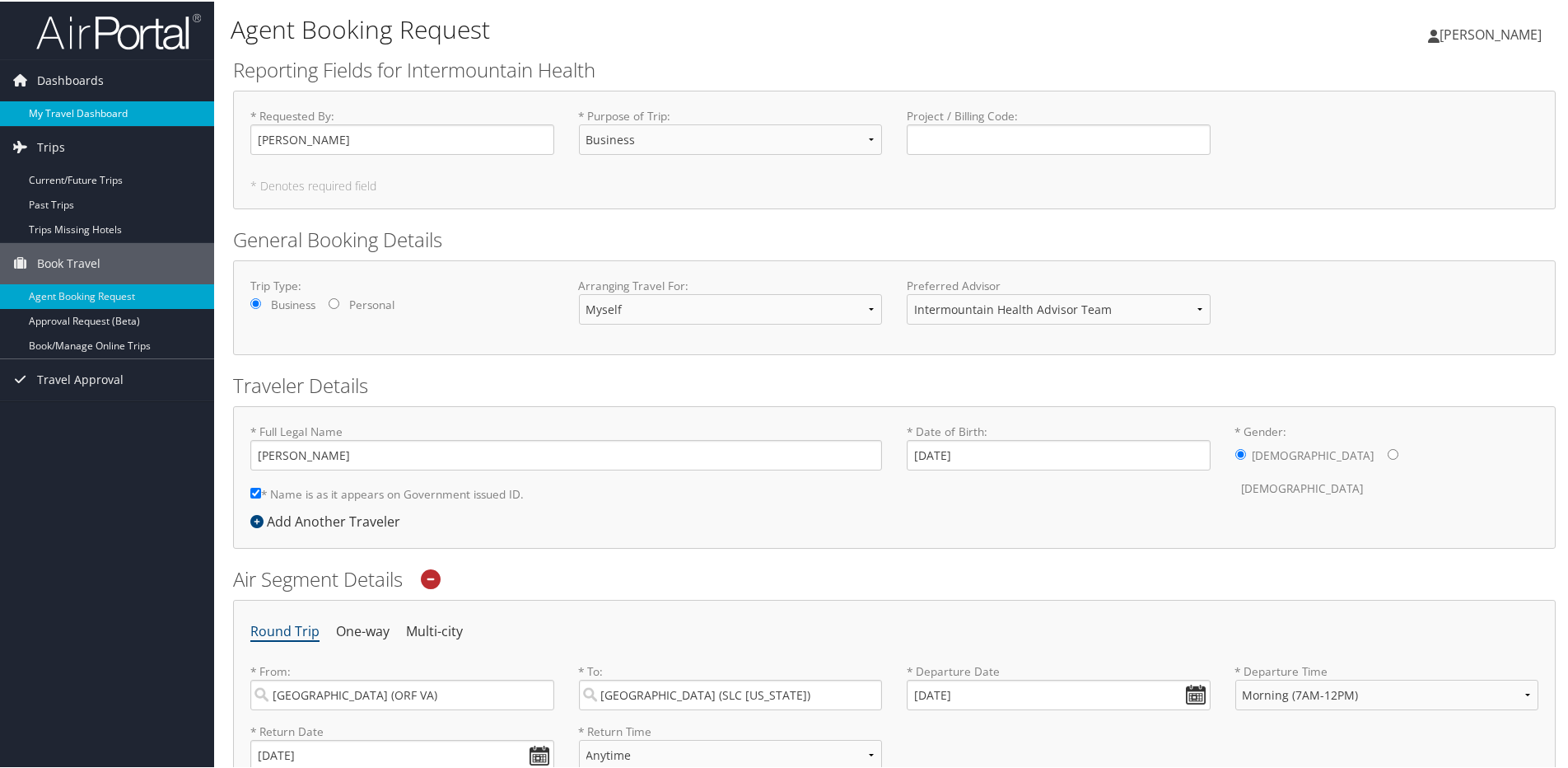
click at [105, 107] on link "My Travel Dashboard" at bounding box center [107, 112] width 214 height 25
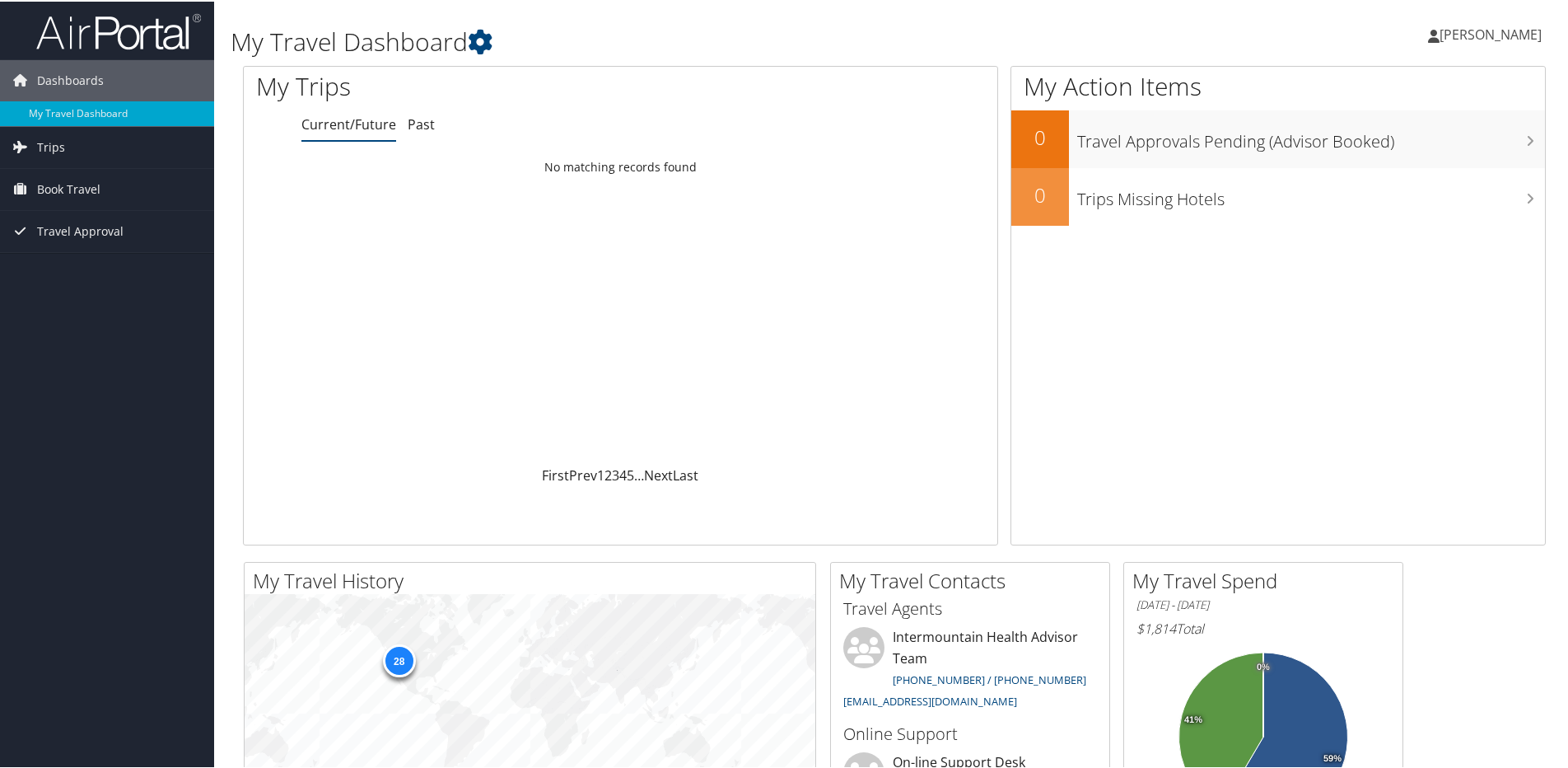
click at [1495, 31] on span "[PERSON_NAME]" at bounding box center [1491, 33] width 102 height 18
click at [1387, 144] on link "View Travel Profile" at bounding box center [1446, 146] width 183 height 28
